Goal: Task Accomplishment & Management: Manage account settings

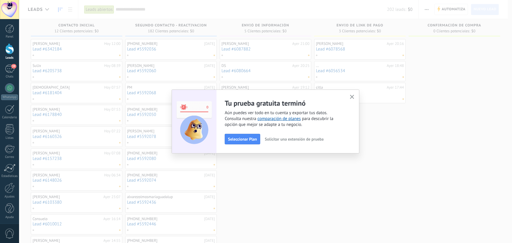
click at [288, 138] on span "Solicitar una extensión de prueba" at bounding box center [294, 139] width 59 height 4
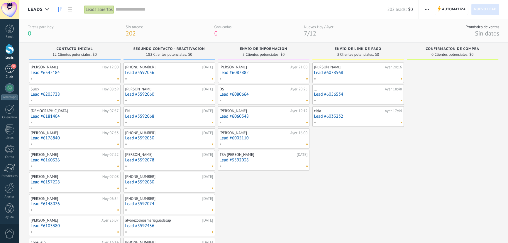
click at [13, 74] on link "39 Chats" at bounding box center [9, 72] width 19 height 14
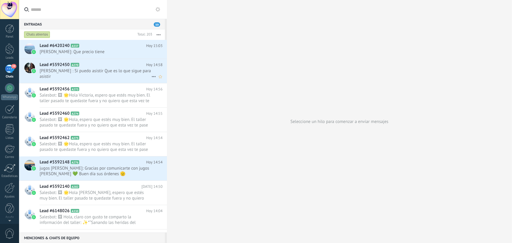
click at [105, 77] on span "[PERSON_NAME] : Si puedo asistir Que es lo que sigue para asistir" at bounding box center [96, 73] width 112 height 11
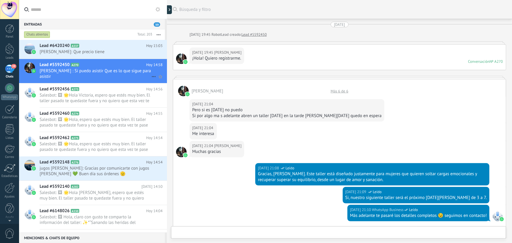
scroll to position [410, 0]
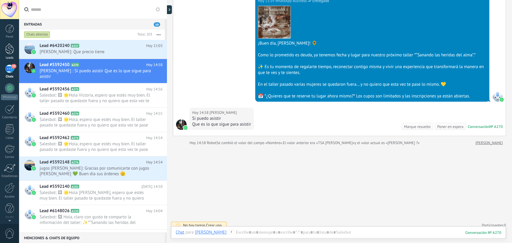
click at [6, 50] on div at bounding box center [9, 48] width 9 height 11
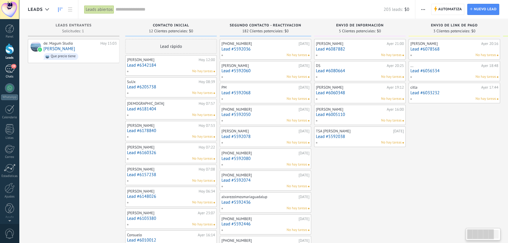
click at [6, 69] on div "39" at bounding box center [9, 69] width 9 height 9
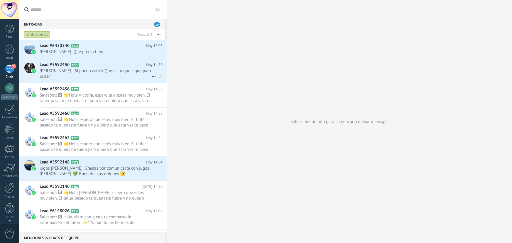
click at [97, 75] on span "[PERSON_NAME] : Si puedo asistir Que es lo que sigue para asistir" at bounding box center [96, 73] width 112 height 11
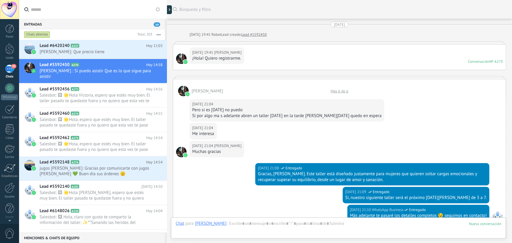
scroll to position [415, 0]
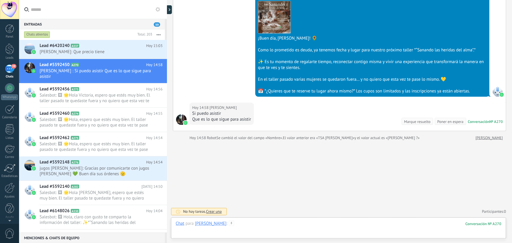
click at [237, 224] on div at bounding box center [339, 230] width 326 height 18
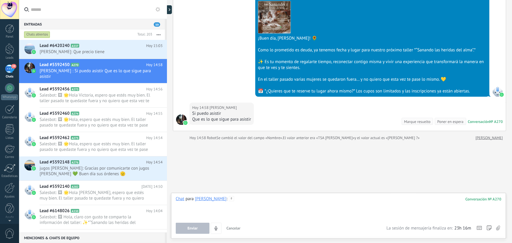
paste div
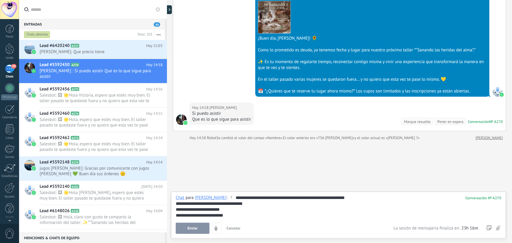
drag, startPoint x: 344, startPoint y: 197, endPoint x: 353, endPoint y: 197, distance: 9.1
click at [349, 197] on div "**********" at bounding box center [339, 206] width 326 height 23
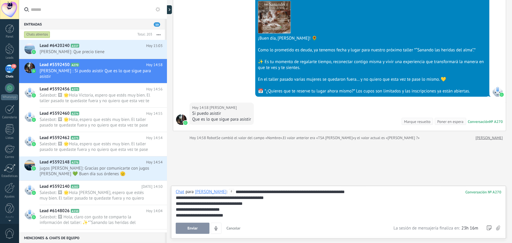
click at [177, 198] on div "**********" at bounding box center [339, 203] width 326 height 29
click at [0, 0] on lt-span "* *" at bounding box center [0, 0] width 0 height 0
click at [242, 205] on div "**********" at bounding box center [339, 204] width 326 height 6
click at [0, 0] on lt-span "**** * ***" at bounding box center [0, 0] width 0 height 0
click at [192, 229] on span "Enviar" at bounding box center [192, 228] width 10 height 4
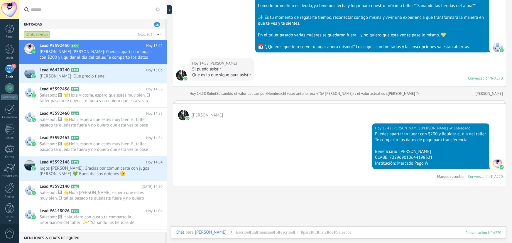
scroll to position [452, 0]
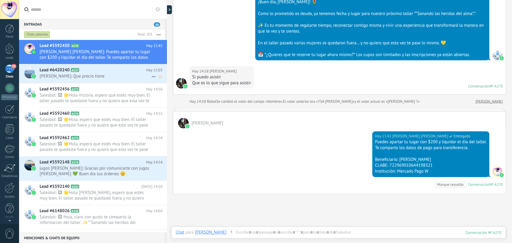
click at [87, 77] on span "[PERSON_NAME]: Que precio tiene" at bounding box center [96, 76] width 112 height 6
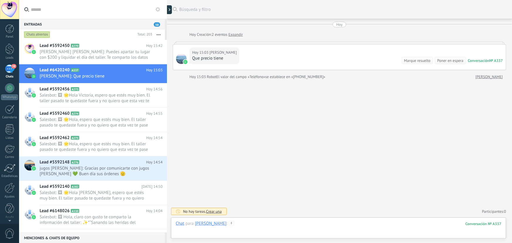
click at [236, 224] on div at bounding box center [339, 230] width 326 height 18
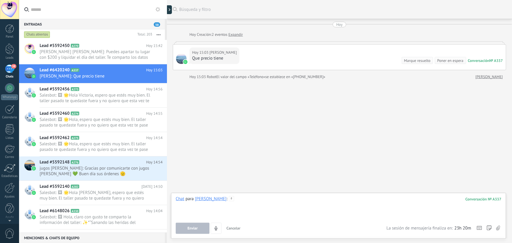
paste div
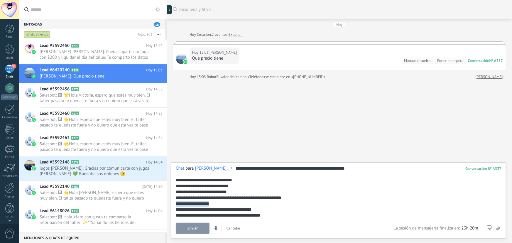
drag, startPoint x: 214, startPoint y: 203, endPoint x: 171, endPoint y: 202, distance: 42.9
click at [171, 202] on div "**********" at bounding box center [338, 200] width 335 height 76
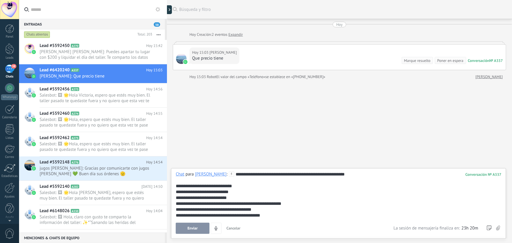
click at [250, 186] on div "**********" at bounding box center [339, 186] width 326 height 6
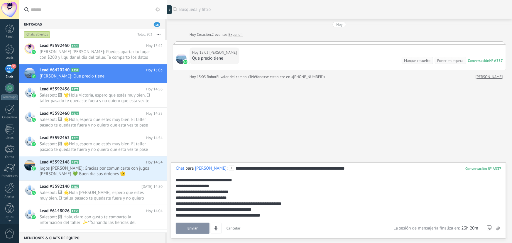
click at [251, 205] on div "**********" at bounding box center [339, 204] width 326 height 6
click at [288, 210] on div "**********" at bounding box center [339, 210] width 326 height 6
click at [193, 228] on span "Enviar" at bounding box center [192, 228] width 10 height 4
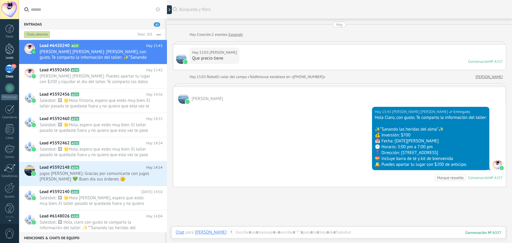
click at [8, 51] on div at bounding box center [9, 48] width 9 height 11
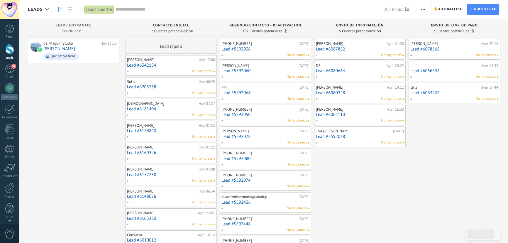
click at [12, 55] on link "Leads" at bounding box center [9, 51] width 19 height 16
click at [11, 67] on div "37" at bounding box center [9, 69] width 9 height 9
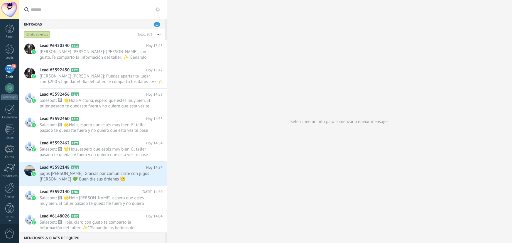
click at [103, 79] on span "[PERSON_NAME] [PERSON_NAME]: Puedes apartar tu lugar con $200 y liquidar el día…" at bounding box center [96, 78] width 112 height 11
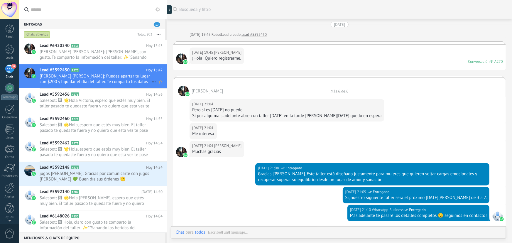
scroll to position [481, 0]
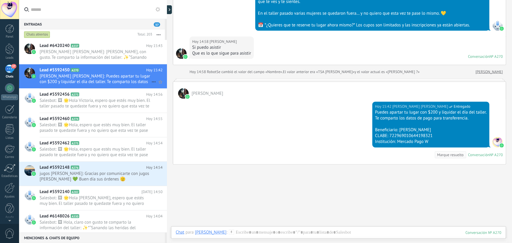
click at [150, 81] on icon at bounding box center [153, 81] width 7 height 7
click at [137, 76] on div at bounding box center [256, 121] width 512 height 243
click at [131, 73] on span "[PERSON_NAME] [PERSON_NAME]: Puedes apartar tu lugar con $200 y liquidar el día…" at bounding box center [96, 78] width 112 height 11
click at [172, 10] on use at bounding box center [172, 10] width 2 height 3
type input "**********"
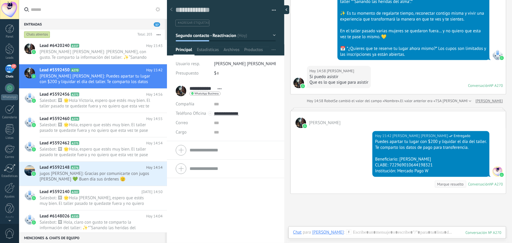
scroll to position [9, 0]
click at [223, 34] on span "Segundo contacto - Reactivacion" at bounding box center [206, 36] width 61 height 6
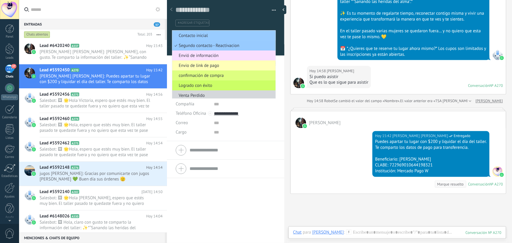
click at [215, 67] on span "Envio de link de pago" at bounding box center [223, 66] width 102 height 6
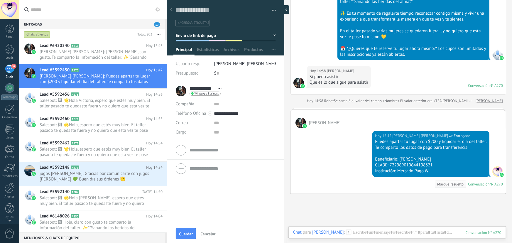
click at [285, 10] on div at bounding box center [284, 9] width 9 height 9
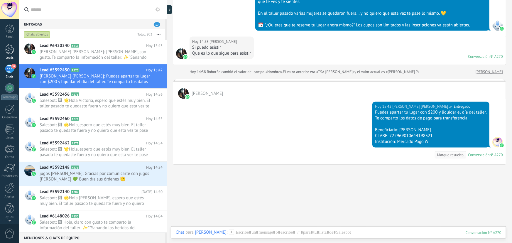
click at [13, 53] on div at bounding box center [9, 48] width 9 height 11
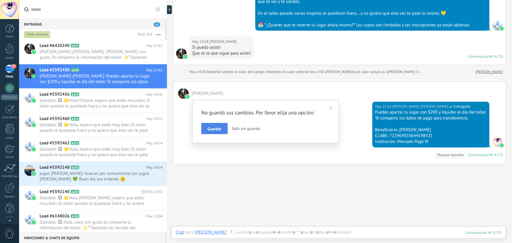
click at [220, 129] on span "Guardar" at bounding box center [214, 129] width 14 height 4
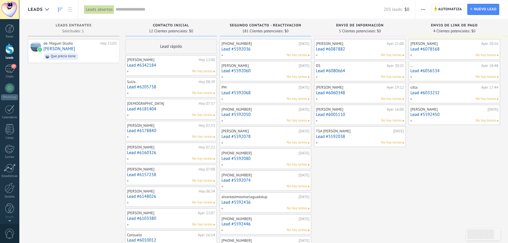
click at [449, 116] on link "Lead #5592450" at bounding box center [454, 114] width 88 height 5
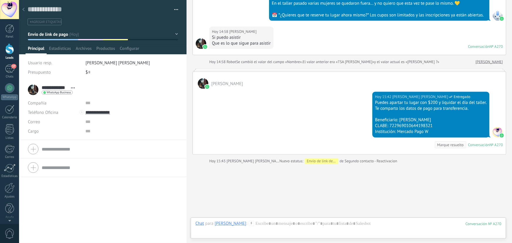
scroll to position [477, 0]
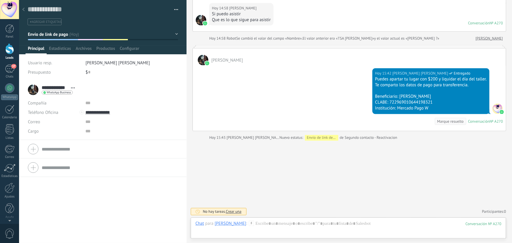
click at [13, 53] on div at bounding box center [9, 48] width 9 height 11
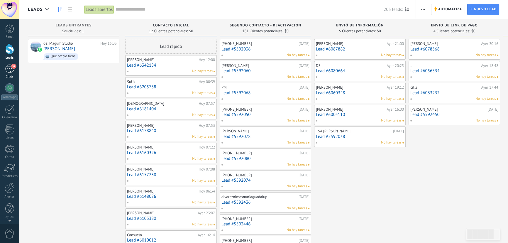
click at [9, 70] on div "37" at bounding box center [9, 69] width 9 height 9
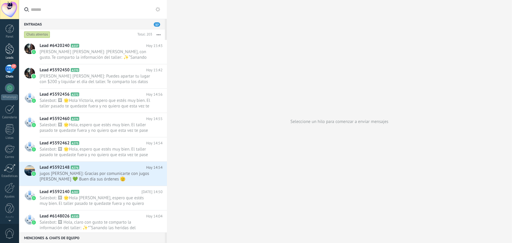
click at [14, 51] on link "Leads" at bounding box center [9, 51] width 19 height 16
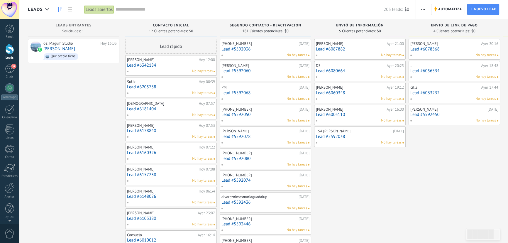
click at [491, 121] on span "No hay tareas" at bounding box center [486, 120] width 21 height 5
click at [480, 122] on span "No hay tareas" at bounding box center [486, 120] width 21 height 5
click at [480, 121] on span "No hay tareas" at bounding box center [486, 120] width 21 height 5
click at [463, 117] on link "Lead #5592450" at bounding box center [454, 114] width 88 height 5
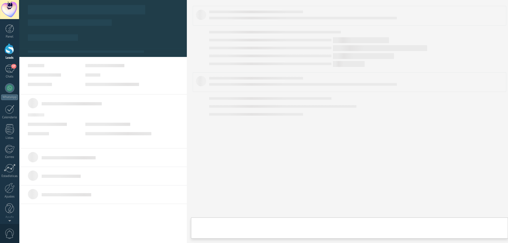
click at [462, 117] on div at bounding box center [350, 121] width 314 height 231
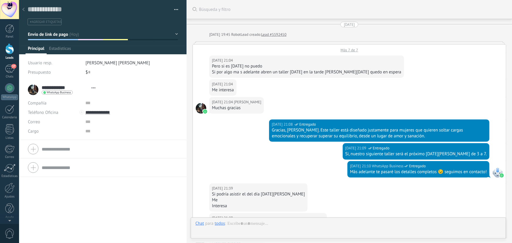
type textarea "**********"
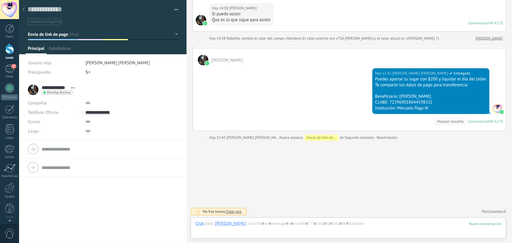
scroll to position [9, 0]
click at [174, 7] on button "button" at bounding box center [174, 9] width 9 height 9
type input "**********"
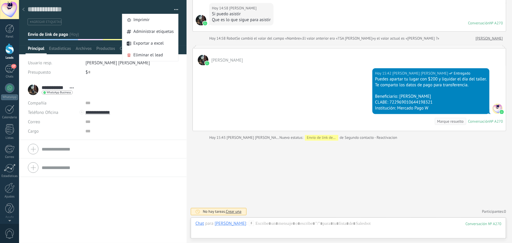
click at [100, 31] on button "Envio de link de pago" at bounding box center [103, 34] width 150 height 11
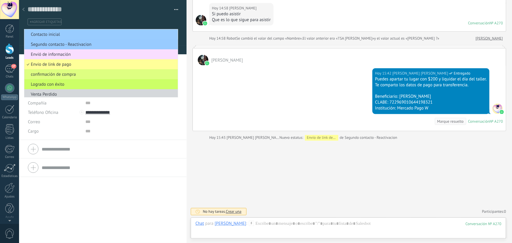
scroll to position [3, 0]
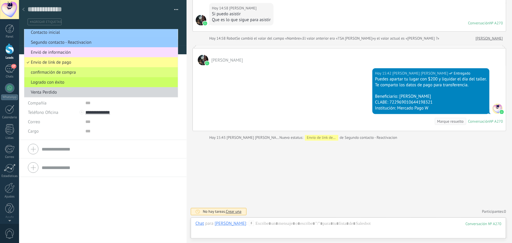
click at [98, 19] on ul "#agregar etiquetas" at bounding box center [102, 22] width 150 height 8
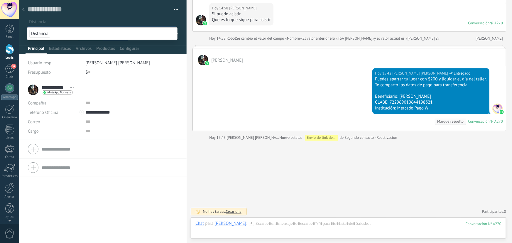
click at [103, 201] on div "**********" at bounding box center [103, 162] width 168 height 162
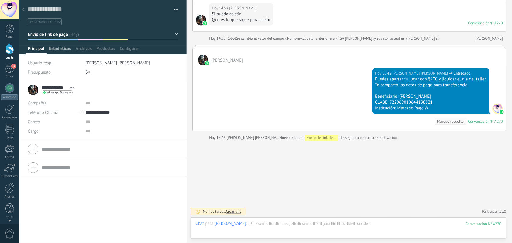
click at [62, 50] on span "Estadísticas" at bounding box center [60, 50] width 22 height 9
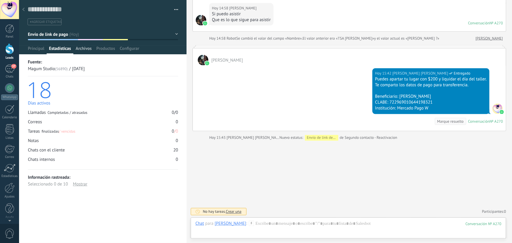
click at [83, 47] on span "Archivos" at bounding box center [84, 50] width 16 height 9
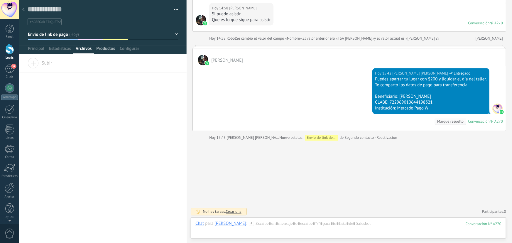
click at [105, 48] on span "Productos" at bounding box center [105, 50] width 19 height 9
click at [130, 49] on span "Configurar" at bounding box center [129, 50] width 19 height 9
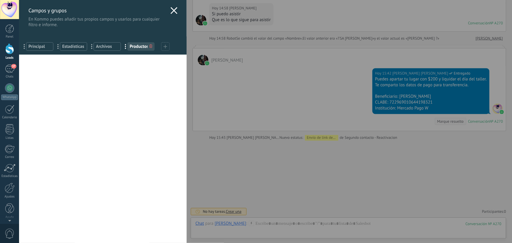
click at [171, 9] on icon at bounding box center [173, 10] width 7 height 7
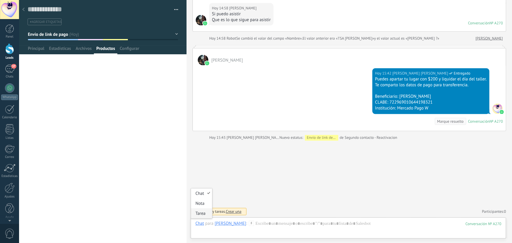
click at [201, 215] on div "Tarea" at bounding box center [201, 213] width 21 height 10
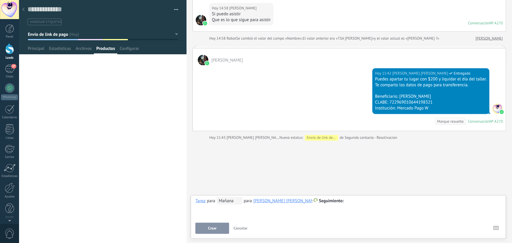
click at [225, 202] on span "Mañana" at bounding box center [230, 200] width 26 height 7
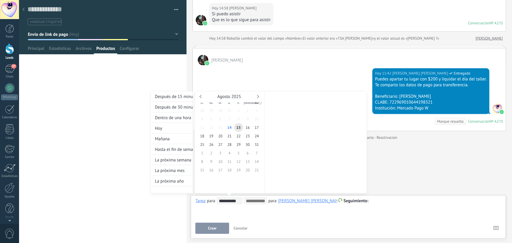
click at [225, 202] on input "**********" at bounding box center [230, 201] width 23 height 5
type input "**********"
click at [229, 126] on span "14" at bounding box center [229, 127] width 9 height 9
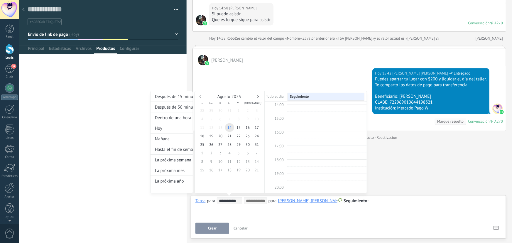
click at [279, 146] on span "17:00" at bounding box center [279, 145] width 9 height 5
type input "**********"
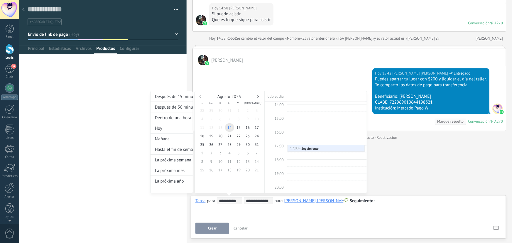
click at [276, 215] on div at bounding box center [256, 121] width 512 height 243
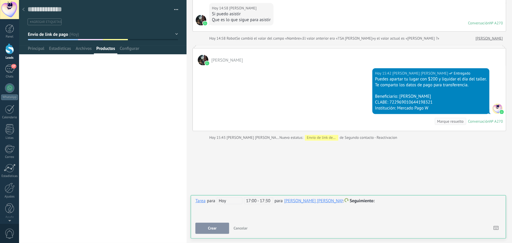
click at [369, 204] on div at bounding box center [348, 200] width 306 height 7
click at [216, 226] on span "Crear" at bounding box center [212, 228] width 9 height 4
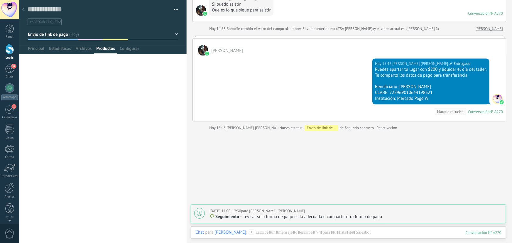
scroll to position [497, 0]
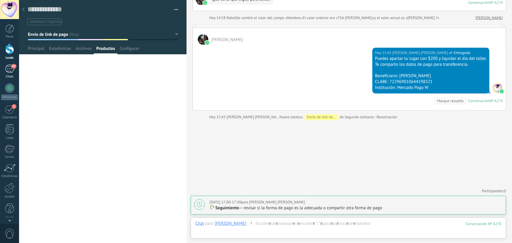
click at [10, 69] on div "37" at bounding box center [9, 69] width 9 height 9
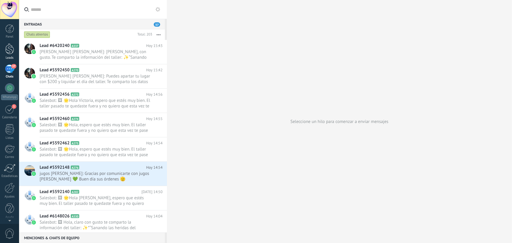
click at [9, 48] on div at bounding box center [9, 48] width 9 height 11
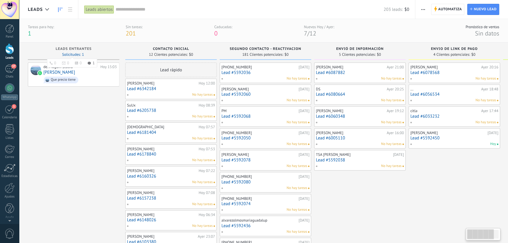
click at [84, 66] on ul "0 0 0 1" at bounding box center [72, 63] width 50 height 9
click at [87, 75] on span "Que precio tiene" at bounding box center [79, 79] width 73 height 9
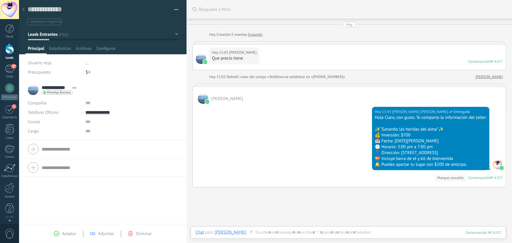
click at [23, 10] on use at bounding box center [23, 10] width 2 height 4
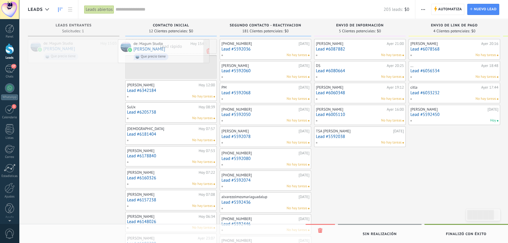
drag, startPoint x: 84, startPoint y: 56, endPoint x: 176, endPoint y: 58, distance: 92.1
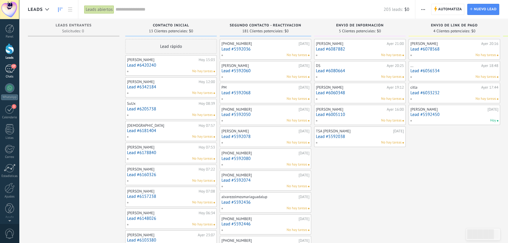
click at [8, 70] on div "37" at bounding box center [9, 69] width 9 height 9
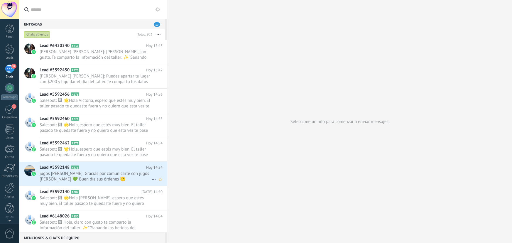
click at [117, 176] on span "jugos [PERSON_NAME]: Gracias por comunicarte con jugos [PERSON_NAME] 💚 Buen día…" at bounding box center [96, 176] width 112 height 11
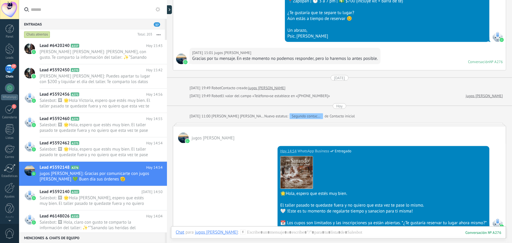
scroll to position [320, 0]
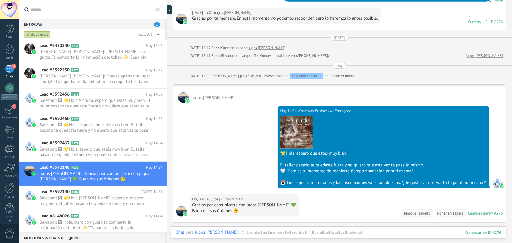
click at [167, 12] on div at bounding box center [167, 121] width 0 height 243
click at [170, 11] on div at bounding box center [170, 9] width 9 height 9
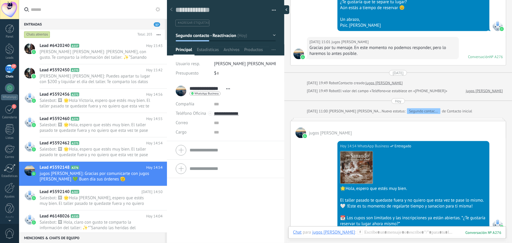
scroll to position [9, 0]
click at [8, 70] on div "37" at bounding box center [9, 69] width 9 height 9
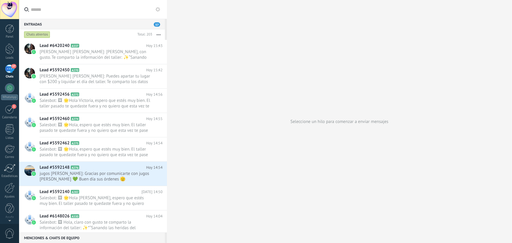
click at [10, 68] on div "37" at bounding box center [9, 69] width 9 height 9
click at [111, 144] on h2 "Lead #5592462 A275" at bounding box center [93, 143] width 106 height 6
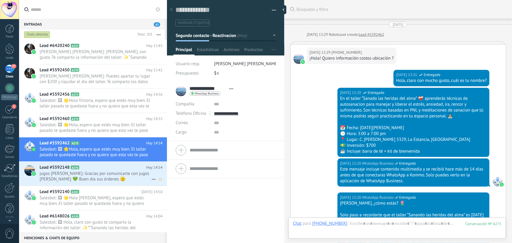
scroll to position [342, 0]
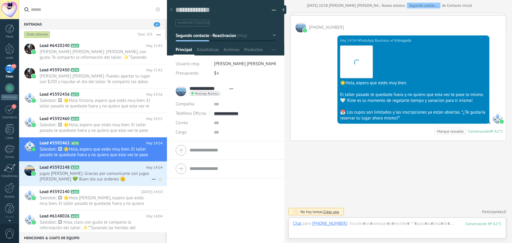
click at [98, 170] on h2 "Lead #5592148 A276" at bounding box center [93, 168] width 106 height 6
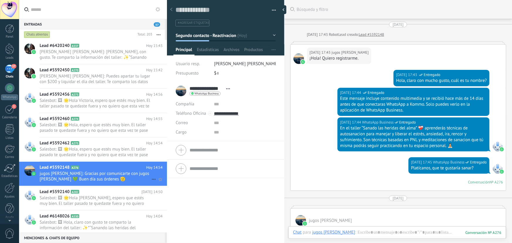
scroll to position [454, 0]
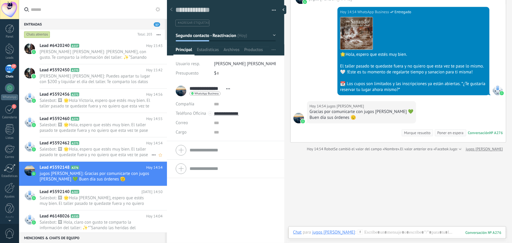
click at [121, 149] on span "Salesbot: 🖼 🌟Hola, espero que estés muy bien. El taller pasado te quedaste fuer…" at bounding box center [96, 151] width 112 height 11
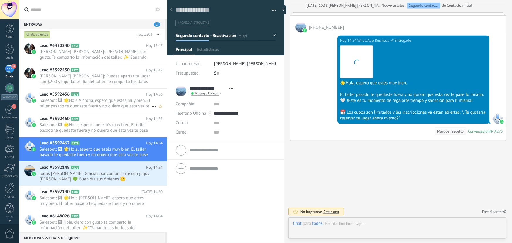
scroll to position [9, 0]
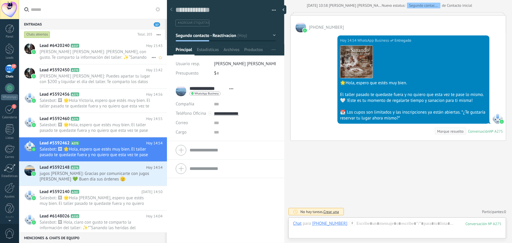
click at [80, 55] on span "[PERSON_NAME] [PERSON_NAME]: [PERSON_NAME], con gusto. Te comparto la informaci…" at bounding box center [96, 54] width 112 height 11
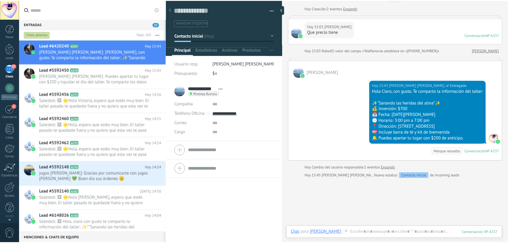
scroll to position [64, 0]
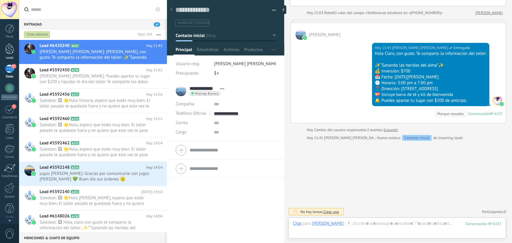
click at [11, 50] on div at bounding box center [9, 48] width 9 height 11
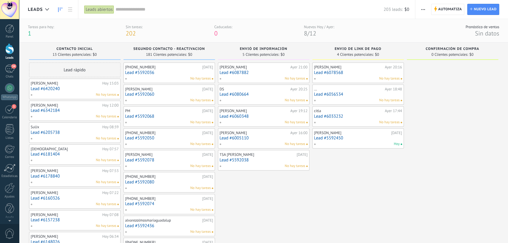
click at [11, 66] on div "34" at bounding box center [9, 69] width 9 height 9
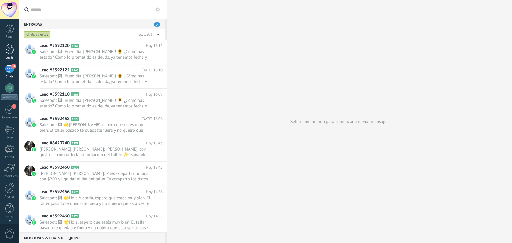
click at [10, 47] on div at bounding box center [9, 48] width 9 height 11
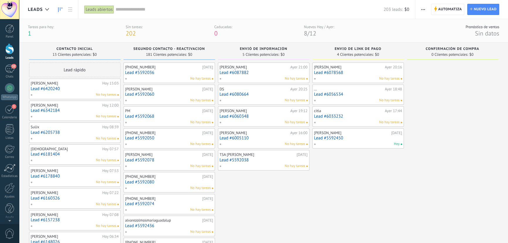
click at [11, 85] on div at bounding box center [9, 87] width 9 height 9
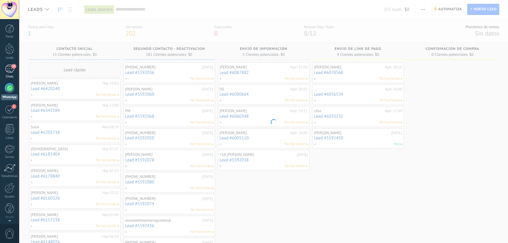
click at [9, 70] on div "30" at bounding box center [9, 69] width 9 height 9
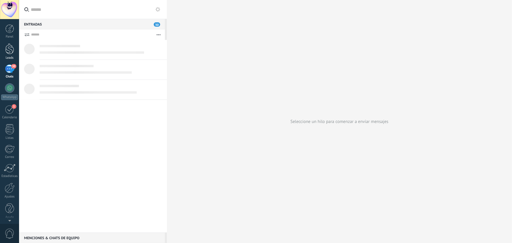
click at [9, 51] on div at bounding box center [9, 48] width 9 height 11
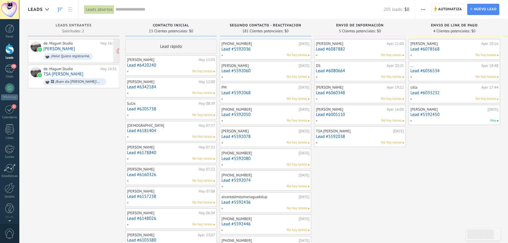
click at [84, 47] on div "de: Magum Studio [DATE] 16:38 [PERSON_NAME] ¡Hola! Quiero registrarme." at bounding box center [79, 51] width 73 height 20
click at [84, 47] on body ".abccls-1,.abccls-2{fill-rule:evenodd}.abccls-2{fill:#fff} .abfcls-1{fill:none}…" at bounding box center [254, 121] width 508 height 243
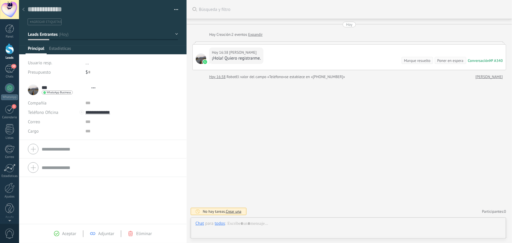
type textarea "**********"
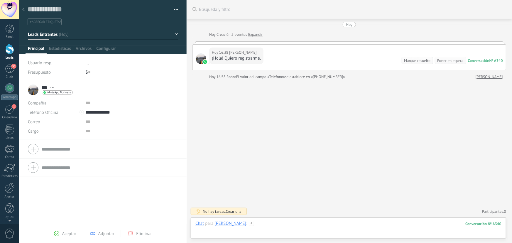
drag, startPoint x: 240, startPoint y: 222, endPoint x: 245, endPoint y: 224, distance: 5.5
click at [240, 222] on div at bounding box center [348, 230] width 306 height 18
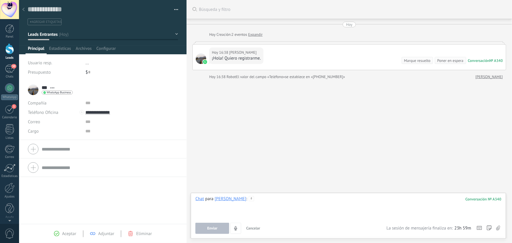
paste div
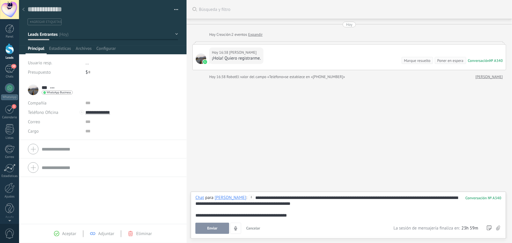
click at [201, 215] on div "**********" at bounding box center [348, 215] width 306 height 6
click at [0, 0] on lt-span "* *********" at bounding box center [0, 0] width 0 height 0
click at [219, 225] on button "Enviar" at bounding box center [212, 228] width 34 height 11
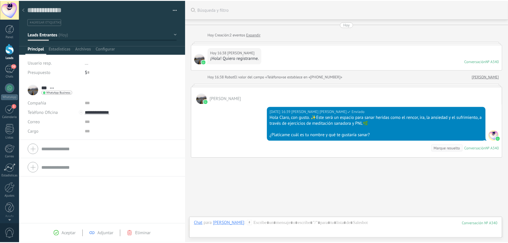
scroll to position [17, 0]
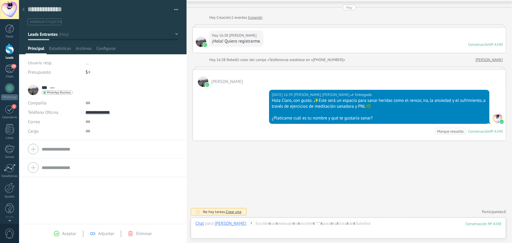
click at [13, 50] on div at bounding box center [9, 48] width 9 height 11
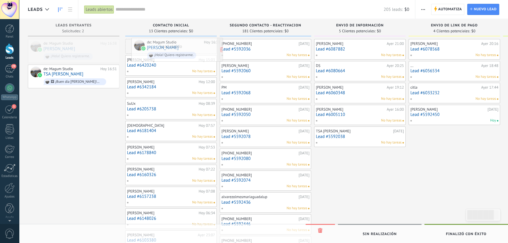
drag, startPoint x: 82, startPoint y: 51, endPoint x: 185, endPoint y: 50, distance: 103.6
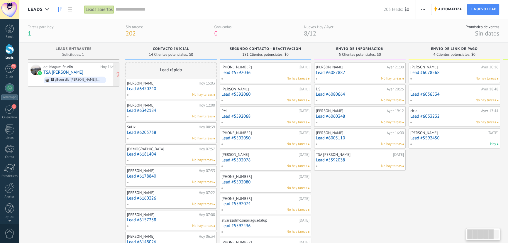
click at [79, 69] on div "de: Magum Studio" at bounding box center [70, 67] width 55 height 5
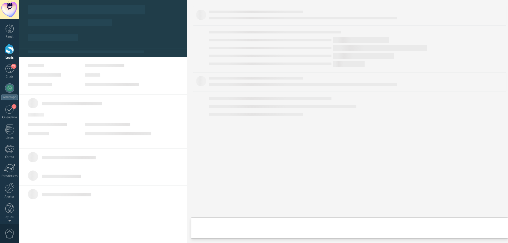
type textarea "**********"
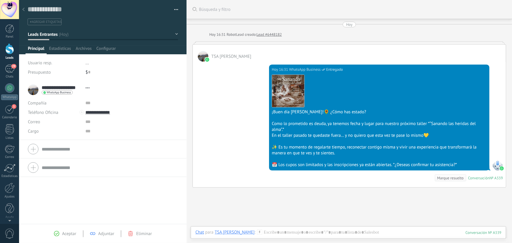
click at [23, 11] on icon at bounding box center [23, 10] width 2 height 4
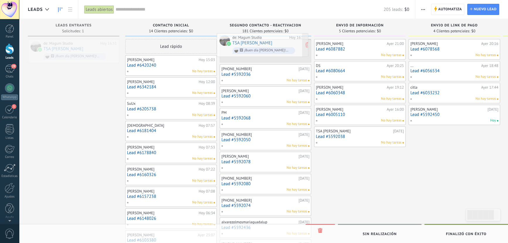
drag, startPoint x: 66, startPoint y: 48, endPoint x: 255, endPoint y: 42, distance: 189.0
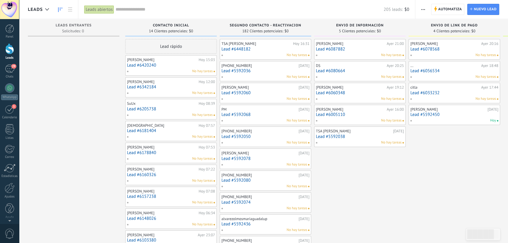
click at [7, 51] on div at bounding box center [9, 48] width 9 height 11
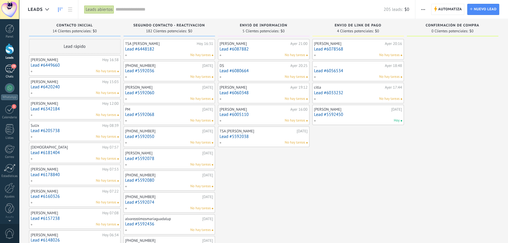
click at [8, 70] on div "29" at bounding box center [9, 69] width 9 height 9
